Goal: Information Seeking & Learning: Learn about a topic

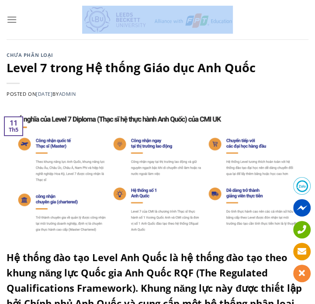
drag, startPoint x: 313, startPoint y: 33, endPoint x: 314, endPoint y: 39, distance: 6.2
click at [314, 39] on div "Hotline 0936 235 609 Email [DOMAIN_NAME][EMAIL_ADDRESS][DOMAIN_NAME] Tìm kiếm:" at bounding box center [157, 19] width 315 height 39
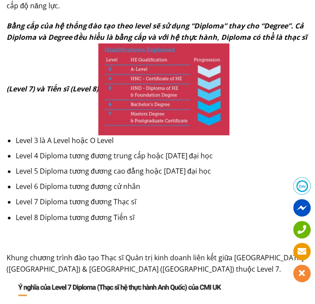
scroll to position [434, 0]
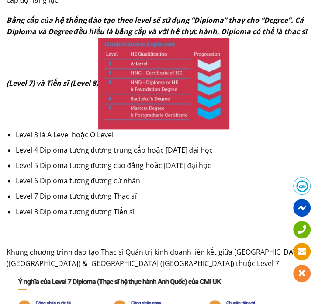
click at [175, 193] on li "Level 7 Diploma tương đương Thạc sĩ" at bounding box center [162, 195] width 293 height 11
drag, startPoint x: 136, startPoint y: 211, endPoint x: 148, endPoint y: 212, distance: 12.4
click at [94, 212] on li "Level 8 Diploma tương đương Tiến sĩ" at bounding box center [162, 211] width 293 height 11
click at [153, 212] on li "Level 8 Diploma tương đương Tiến sĩ" at bounding box center [162, 211] width 293 height 11
drag, startPoint x: 76, startPoint y: 193, endPoint x: 133, endPoint y: 193, distance: 56.8
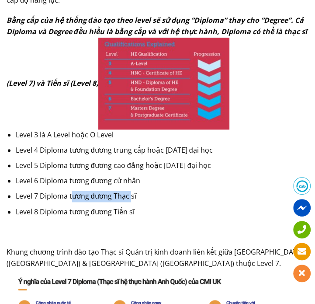
click at [131, 193] on li "Level 7 Diploma tương đương Thạc sĩ" at bounding box center [162, 195] width 293 height 11
click at [165, 203] on ul "Level 3 là A Level hoặc O Level Level 4 Diploma tương đương trung cấp hoặc [DAT…" at bounding box center [158, 173] width 302 height 88
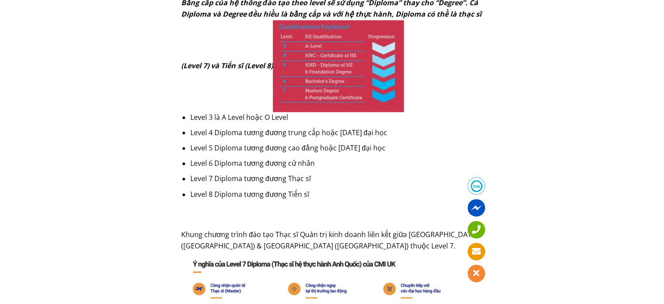
scroll to position [390, 0]
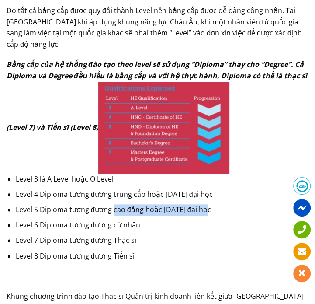
drag, startPoint x: 114, startPoint y: 211, endPoint x: 295, endPoint y: 214, distance: 181.3
click at [212, 214] on li "Level 5 Diploma tương đương cao đẳng hoặc [DATE] đại học" at bounding box center [162, 209] width 293 height 11
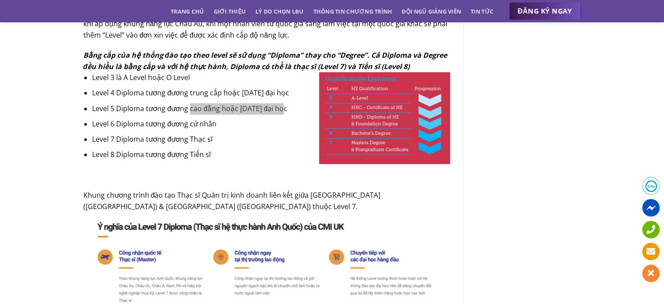
scroll to position [390, 0]
